Goal: Navigation & Orientation: Find specific page/section

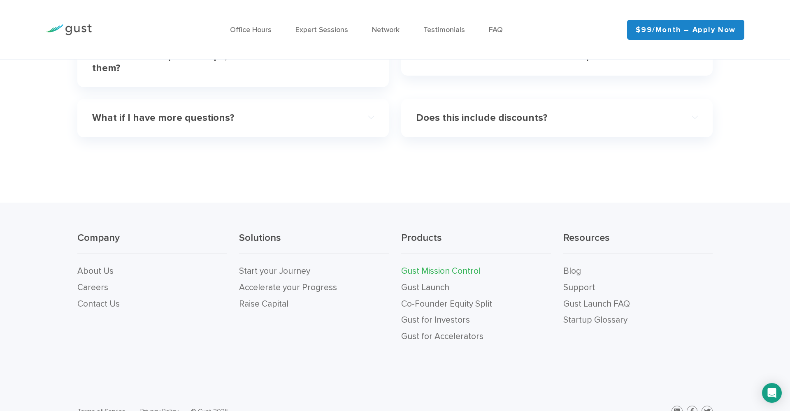
scroll to position [2649, 0]
click at [415, 283] on link "Gust Launch" at bounding box center [425, 288] width 48 height 10
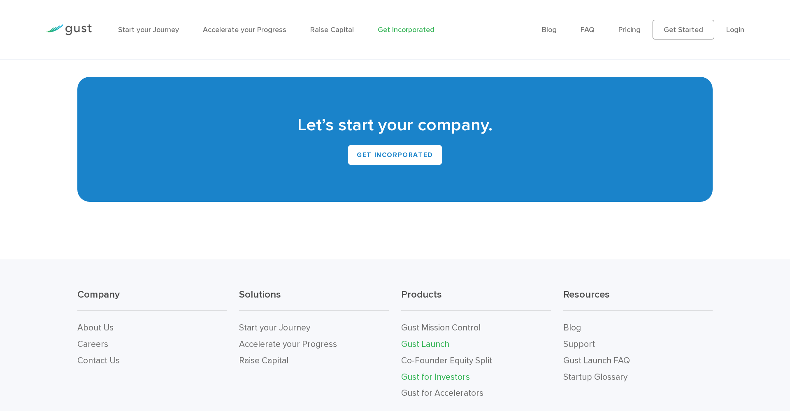
scroll to position [5132, 0]
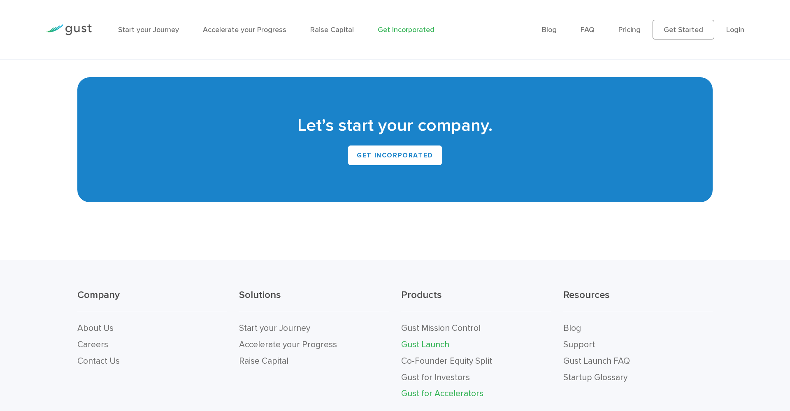
click at [427, 389] on link "Gust for Accelerators" at bounding box center [442, 394] width 82 height 10
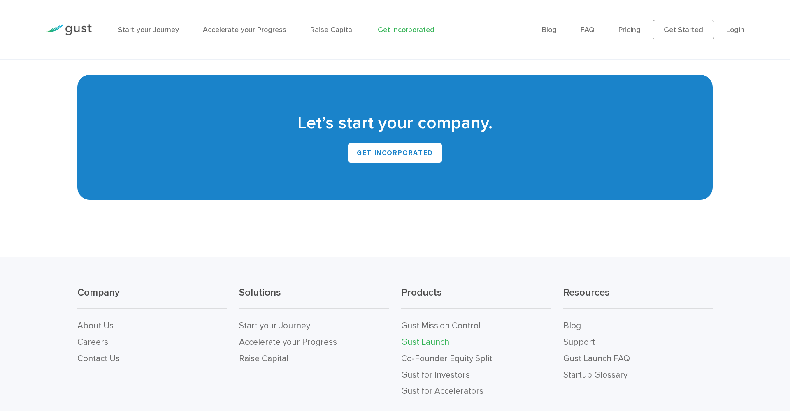
scroll to position [5134, 0]
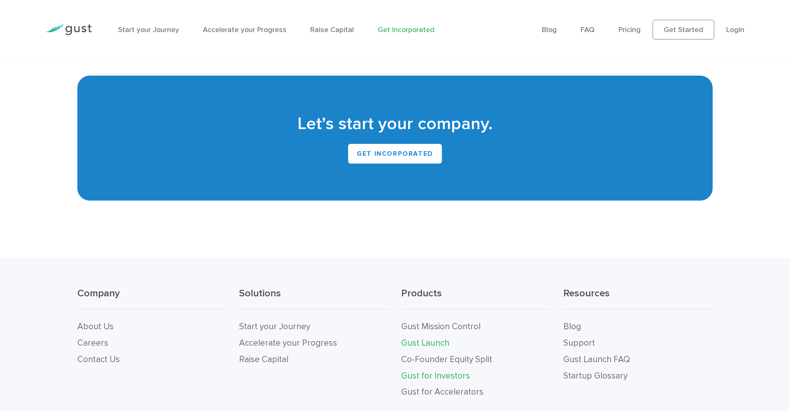
click at [430, 371] on link "Gust for Investors" at bounding box center [435, 376] width 69 height 10
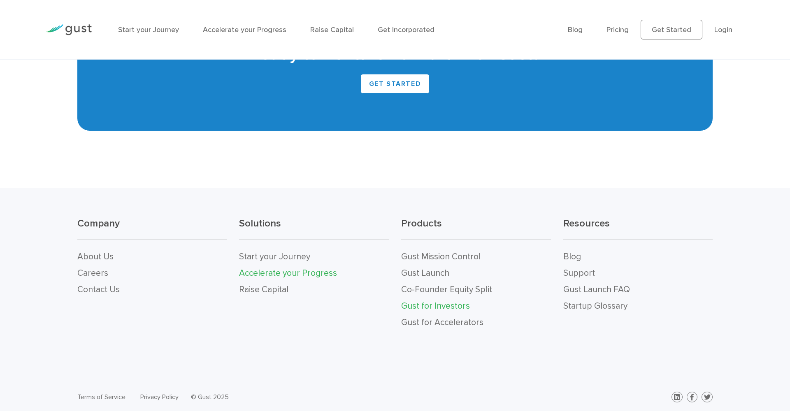
scroll to position [2182, 0]
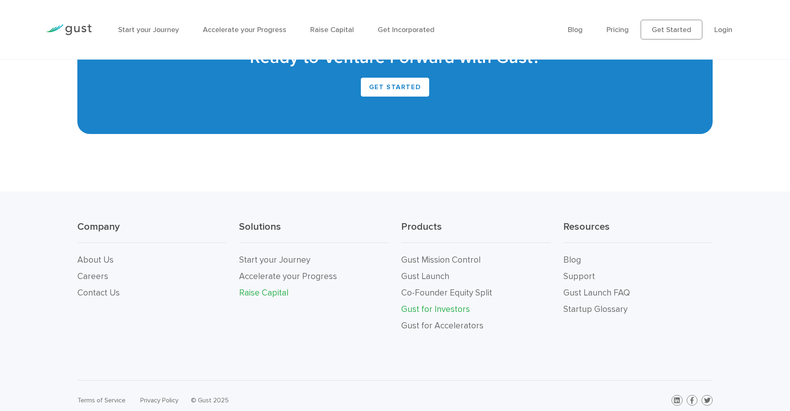
click at [261, 288] on link "Raise Capital" at bounding box center [263, 293] width 49 height 10
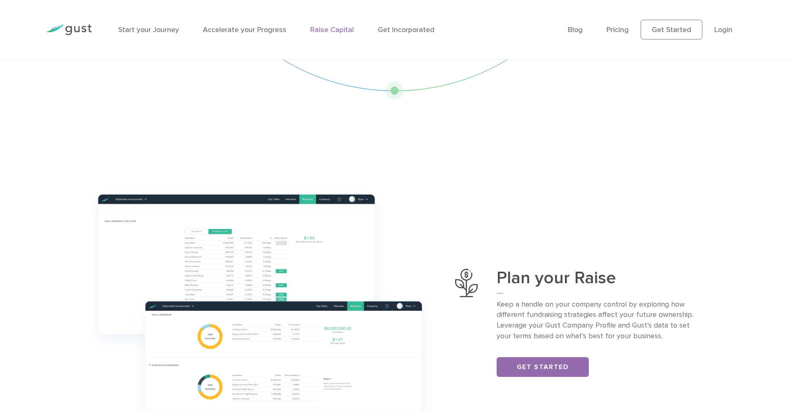
scroll to position [76, 0]
